Goal: Find specific page/section: Find specific page/section

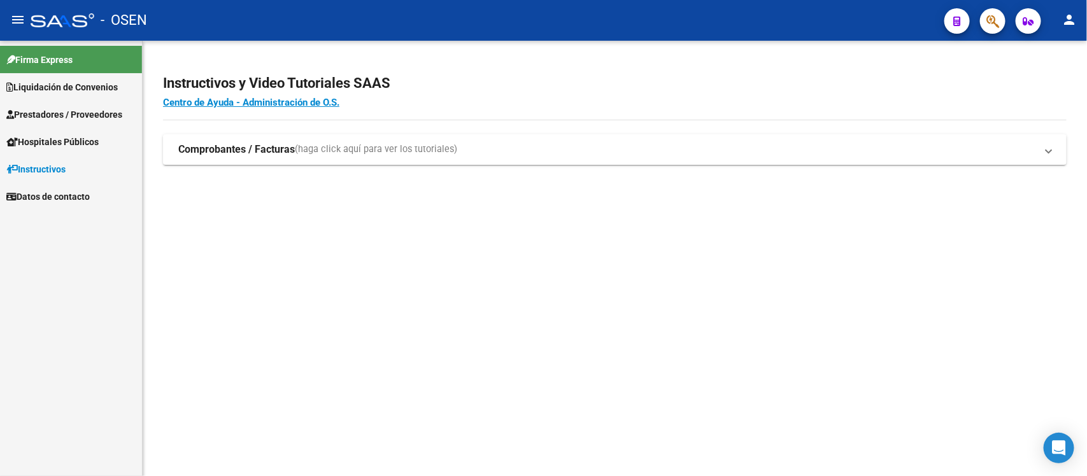
click at [61, 122] on link "Prestadores / Proveedores" at bounding box center [71, 114] width 142 height 27
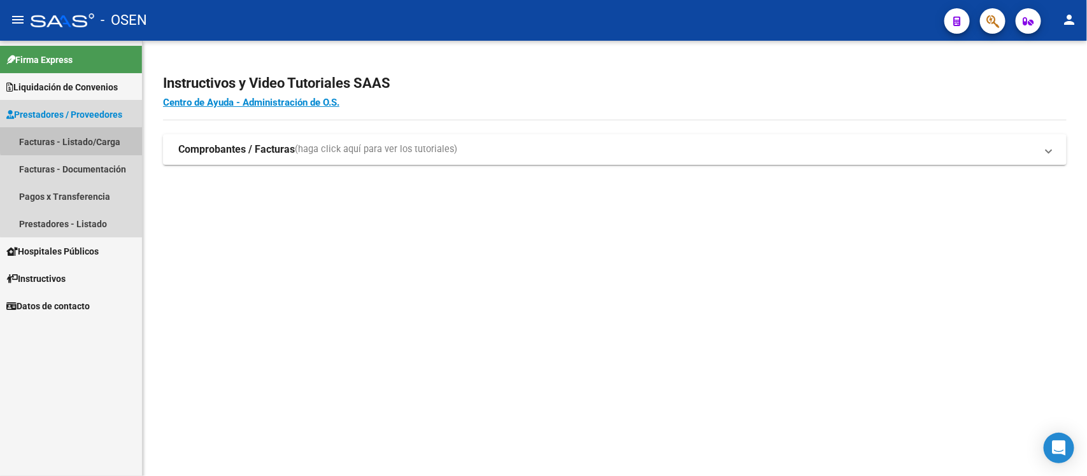
click at [90, 132] on link "Facturas - Listado/Carga" at bounding box center [71, 141] width 142 height 27
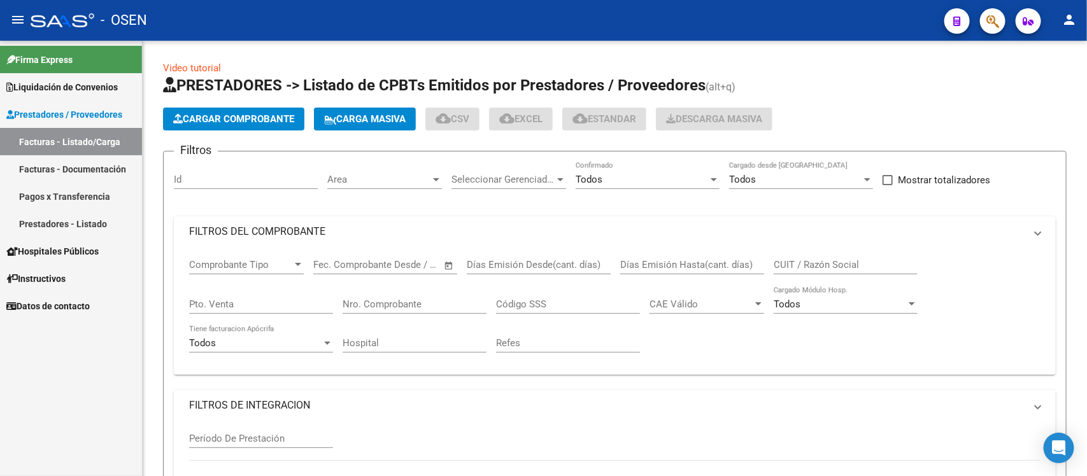
click at [93, 83] on span "Liquidación de Convenios" at bounding box center [61, 87] width 111 height 14
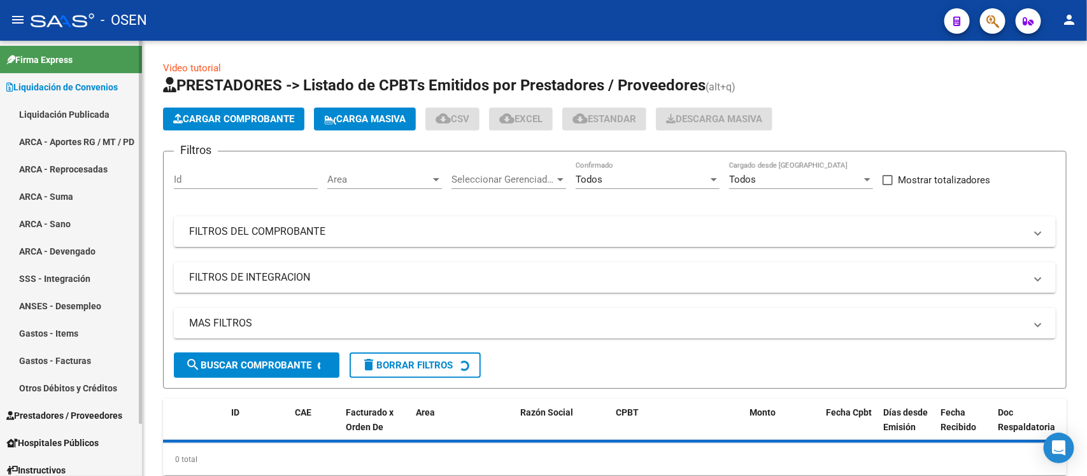
click at [84, 120] on link "Liquidación Publicada" at bounding box center [71, 114] width 142 height 27
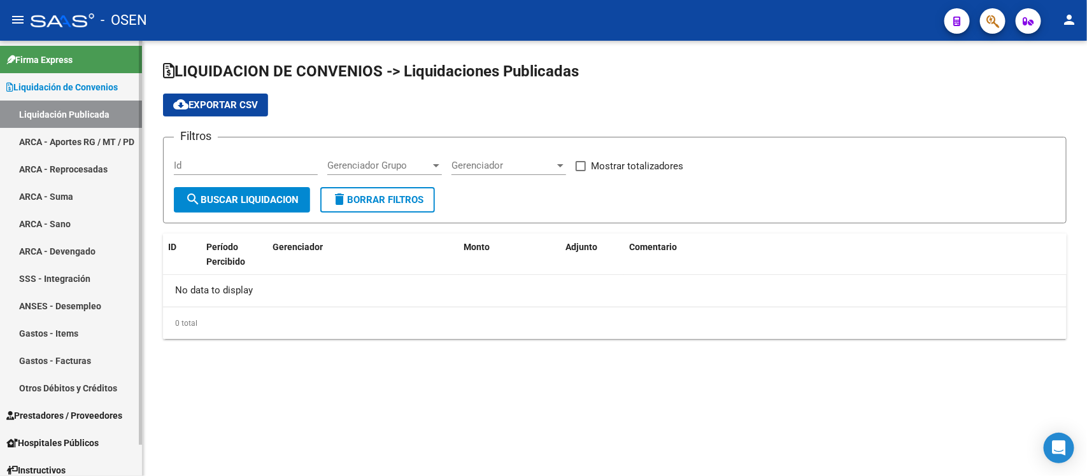
checkbox input "true"
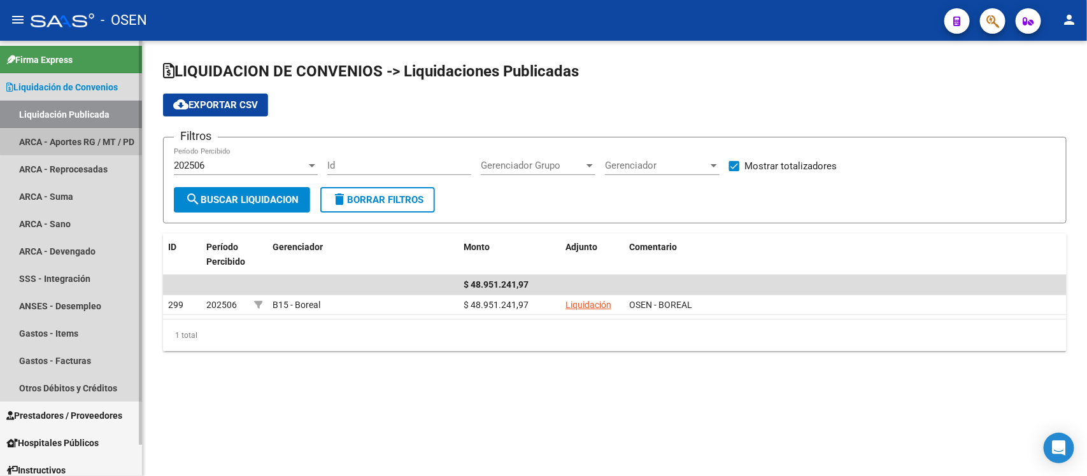
click at [83, 140] on link "ARCA - Aportes RG / MT / PD" at bounding box center [71, 141] width 142 height 27
